Goal: Find specific page/section: Find specific page/section

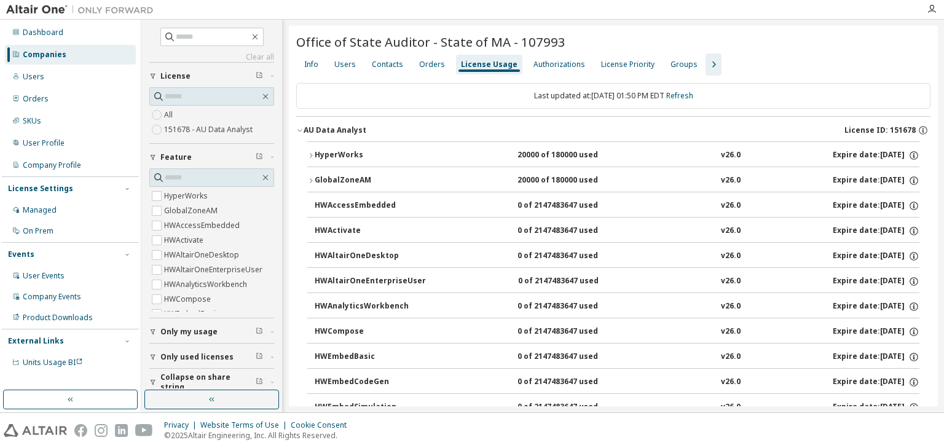
click at [52, 58] on div "Companies" at bounding box center [45, 55] width 44 height 10
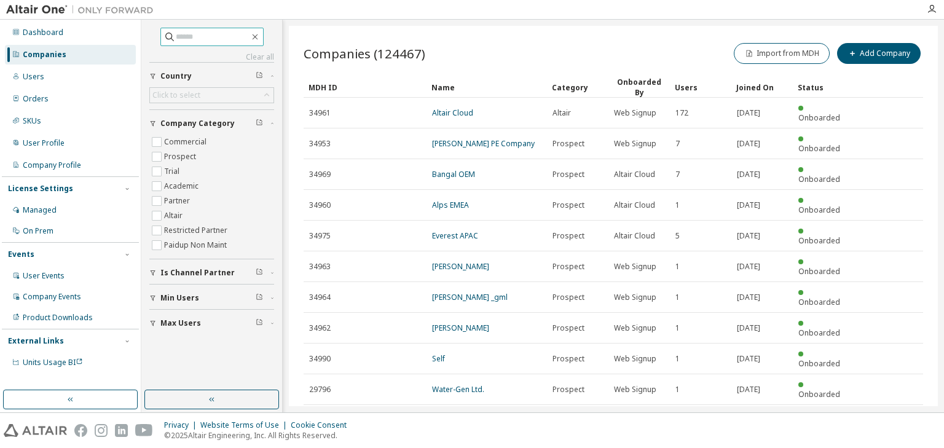
click at [182, 39] on input "text" at bounding box center [213, 37] width 74 height 12
paste input "**********"
type input "**********"
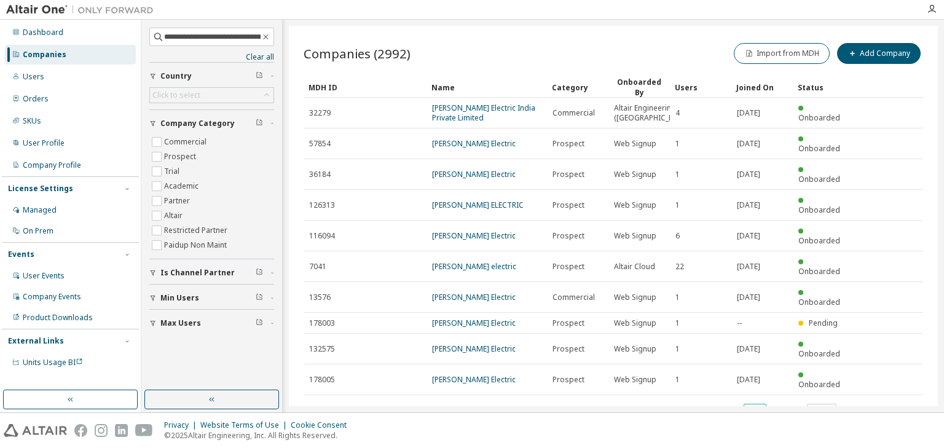
click at [760, 408] on icon "button" at bounding box center [759, 411] width 7 height 7
click at [754, 398] on div "50" at bounding box center [793, 402] width 98 height 15
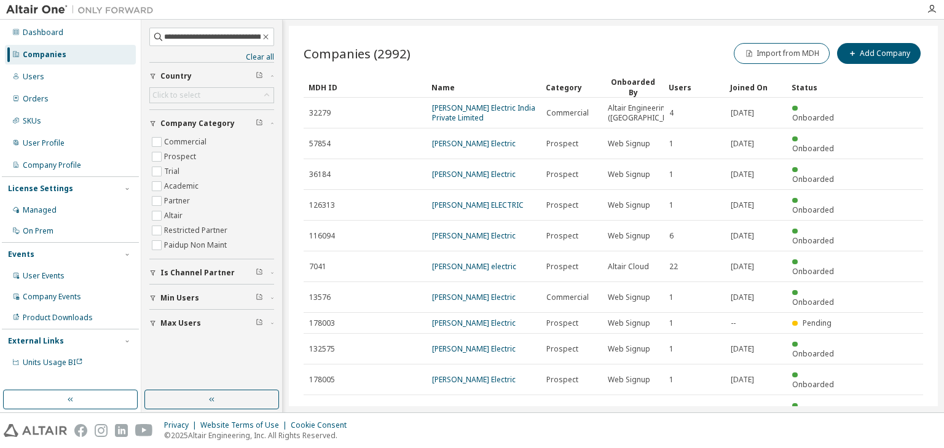
click at [334, 84] on div "MDH ID" at bounding box center [365, 87] width 113 height 20
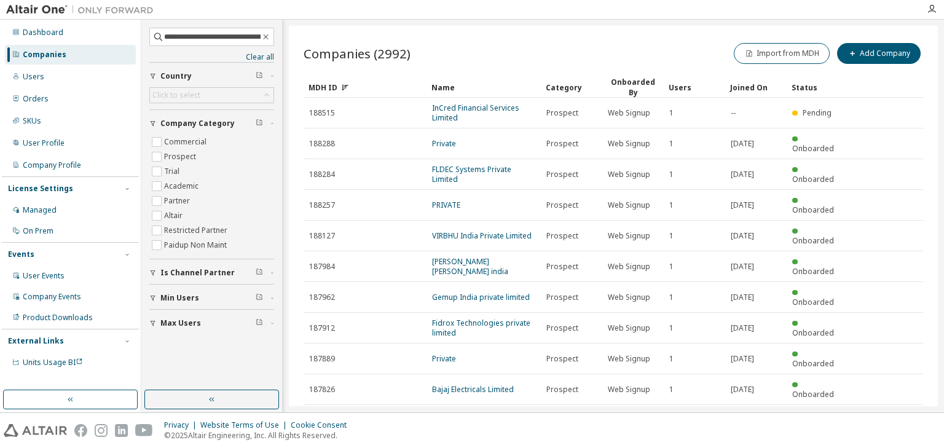
click at [334, 84] on div "MDH ID" at bounding box center [365, 87] width 113 height 20
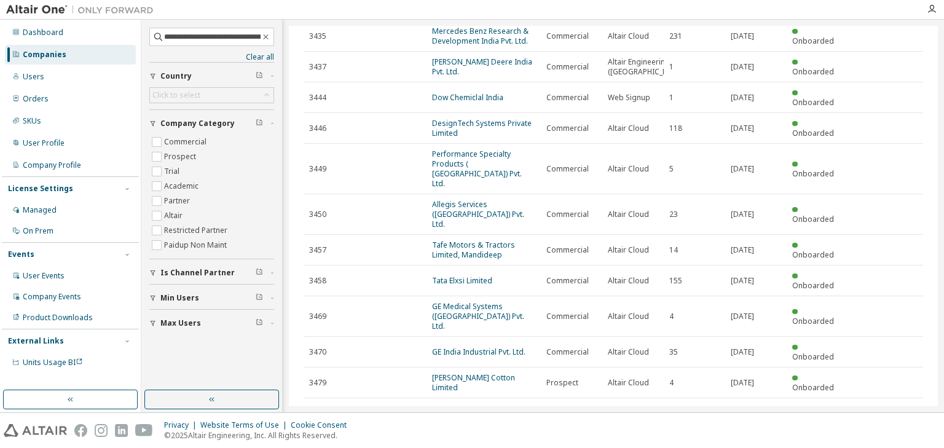
scroll to position [1047, 0]
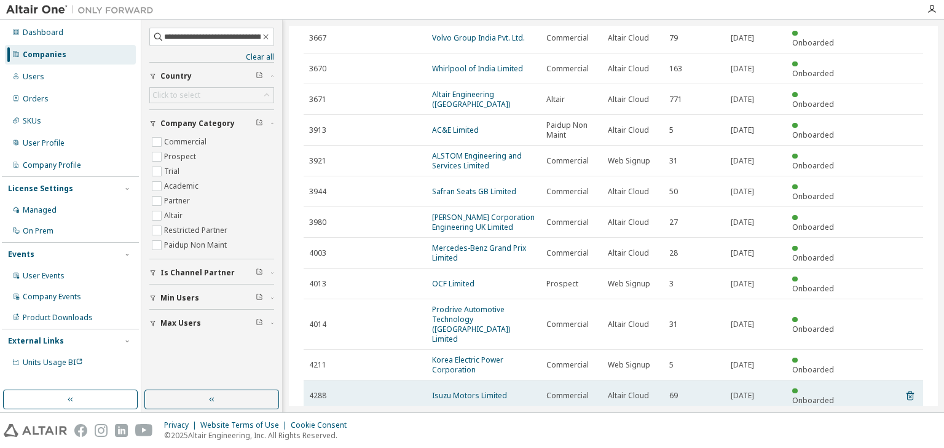
scroll to position [1067, 0]
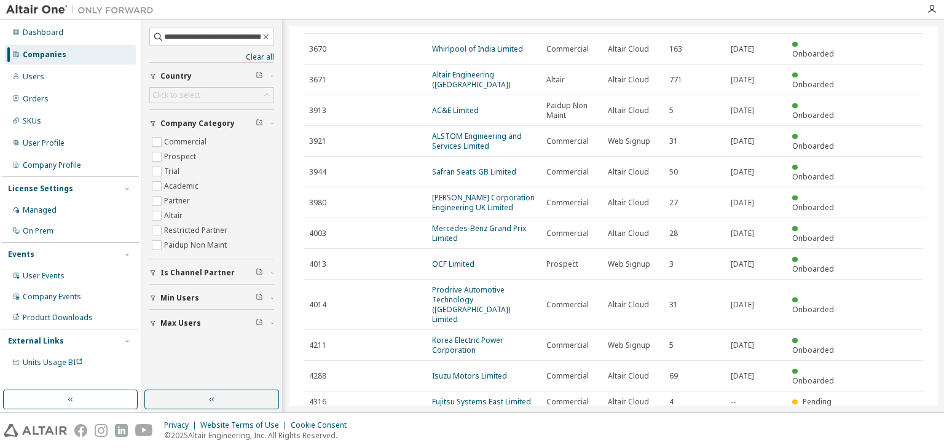
type input "*"
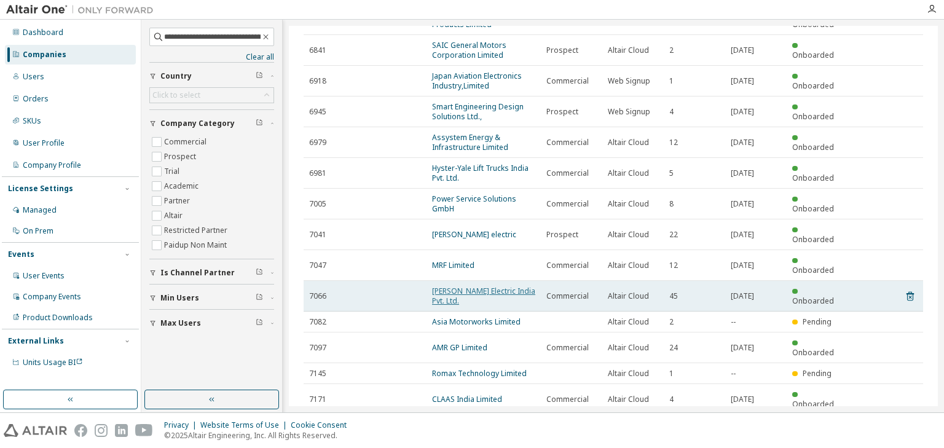
click at [459, 286] on link "[PERSON_NAME] Electric India Pvt. Ltd." at bounding box center [483, 296] width 103 height 20
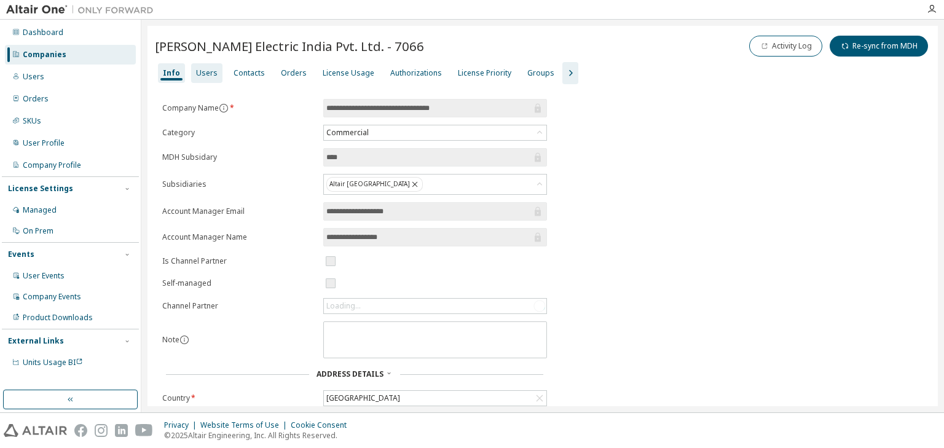
click at [202, 74] on div "Users" at bounding box center [207, 73] width 22 height 10
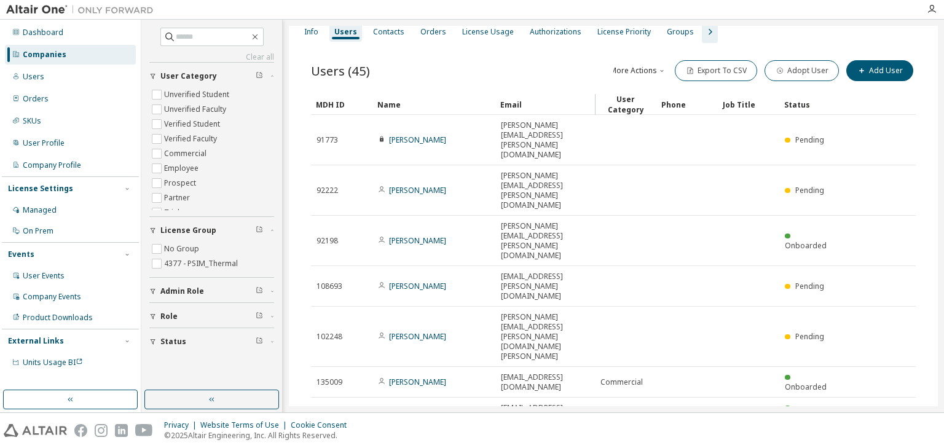
scroll to position [49, 0]
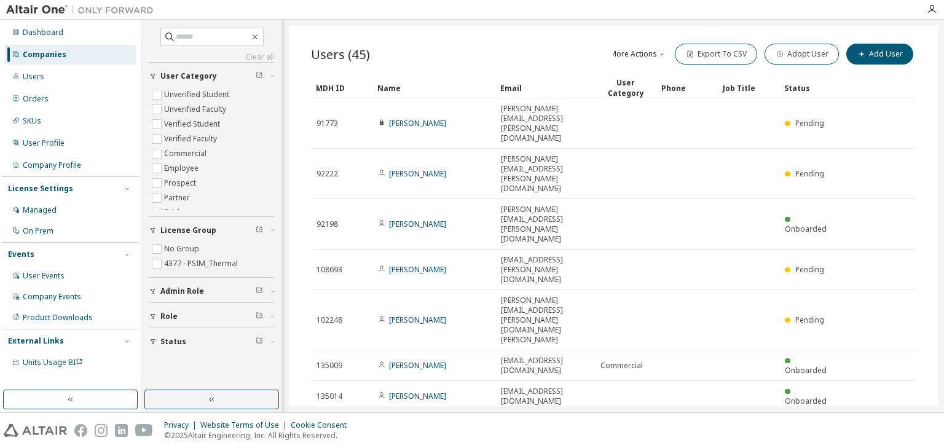
click at [728, 361] on div "100" at bounding box center [742, 363] width 98 height 15
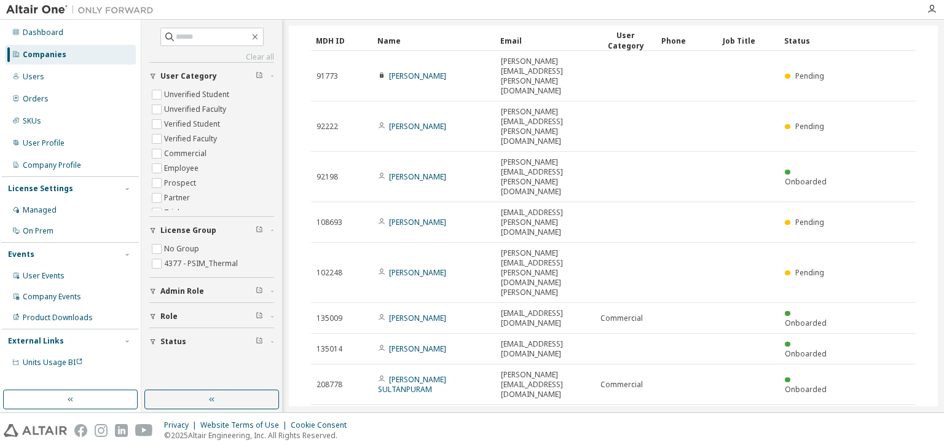
scroll to position [65, 0]
